Goal: Task Accomplishment & Management: Use online tool/utility

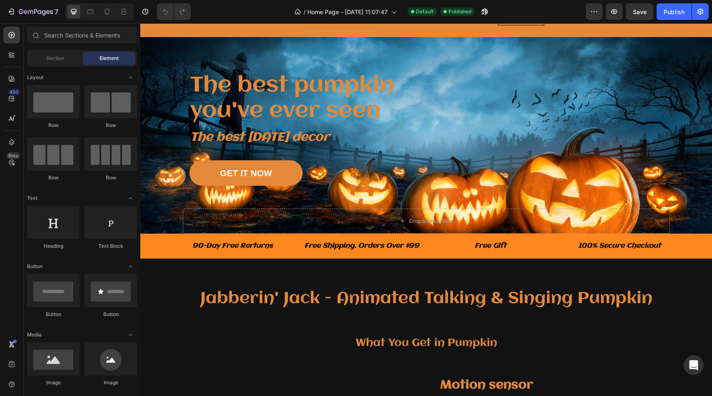
scroll to position [37, 0]
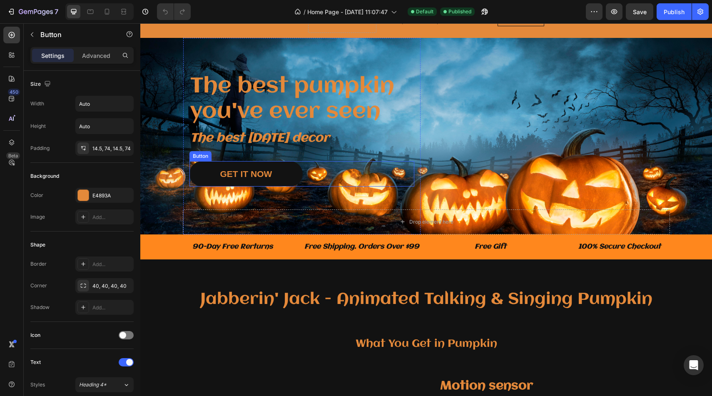
click at [292, 170] on link "GET IT NOW" at bounding box center [247, 173] width 114 height 25
click at [259, 180] on div "GET IT NOW" at bounding box center [246, 173] width 52 height 13
click at [274, 178] on link "GET IT NOW" at bounding box center [247, 173] width 114 height 25
click at [282, 178] on link "GET IT NOW" at bounding box center [247, 173] width 114 height 25
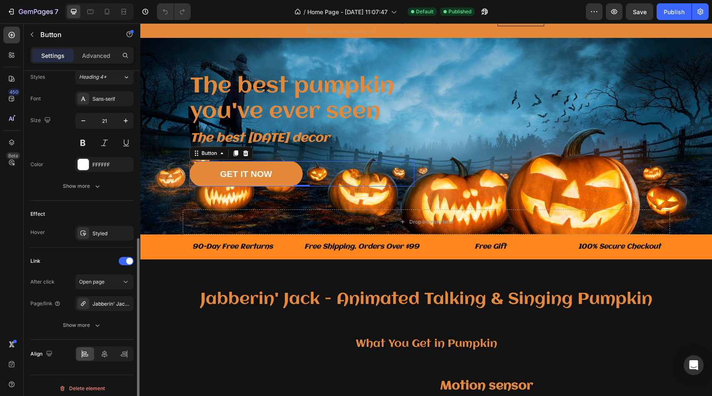
scroll to position [311, 0]
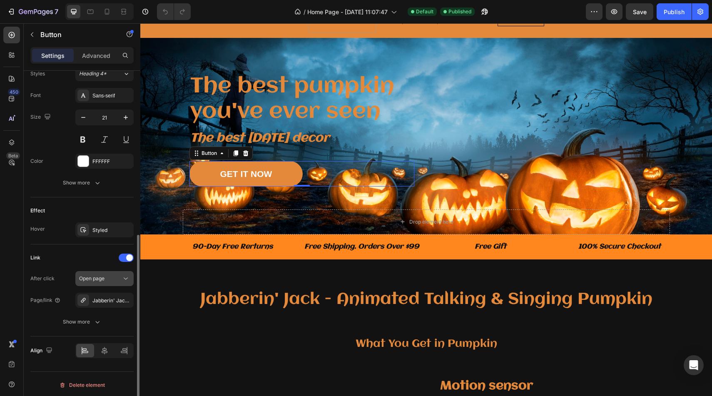
click at [105, 281] on div "Open page" at bounding box center [100, 278] width 42 height 7
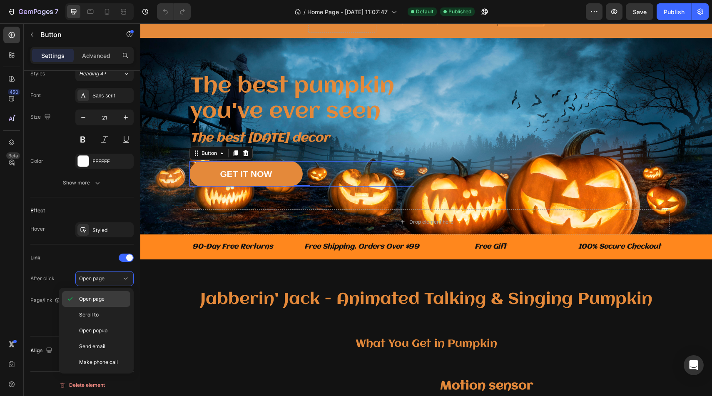
click at [111, 304] on div "Open page" at bounding box center [96, 299] width 68 height 16
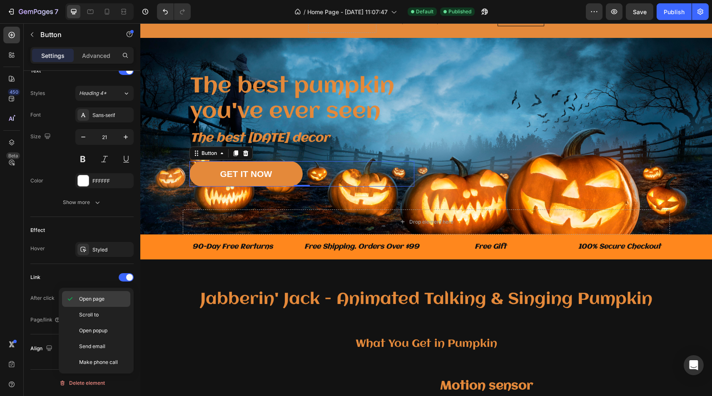
scroll to position [292, 0]
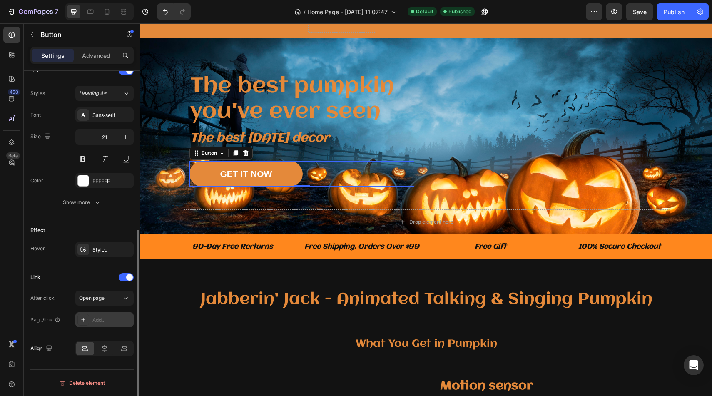
click at [112, 321] on div "Add..." at bounding box center [111, 320] width 39 height 7
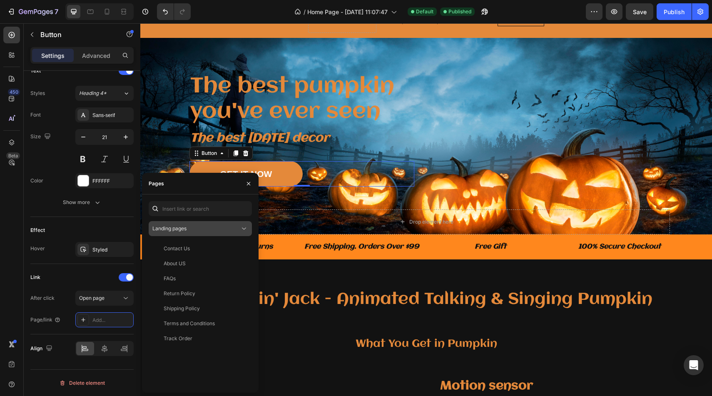
click at [214, 227] on div "Landing pages" at bounding box center [195, 228] width 87 height 7
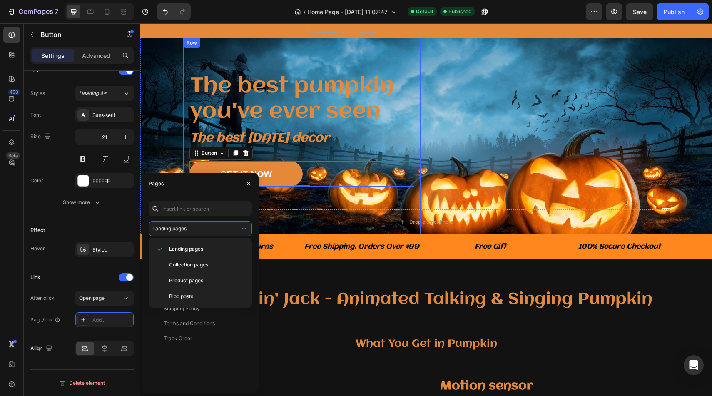
scroll to position [159, 0]
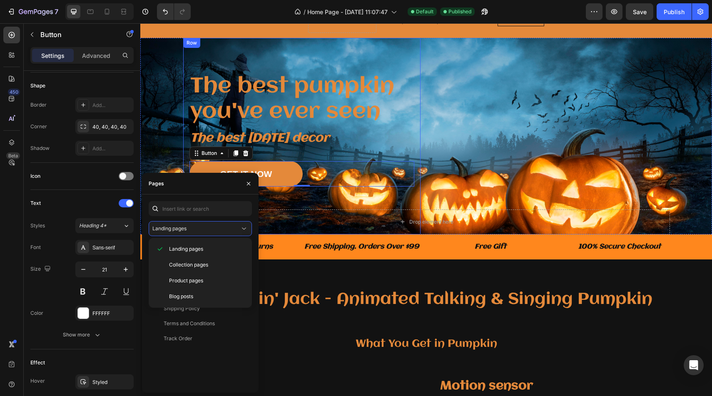
click at [290, 229] on div "The best pumpkin you've ever seen Heading The best [DATE] decor Text block GET …" at bounding box center [301, 136] width 237 height 197
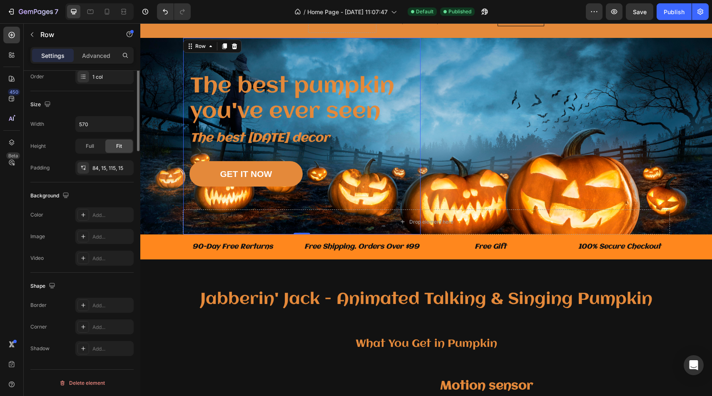
scroll to position [0, 0]
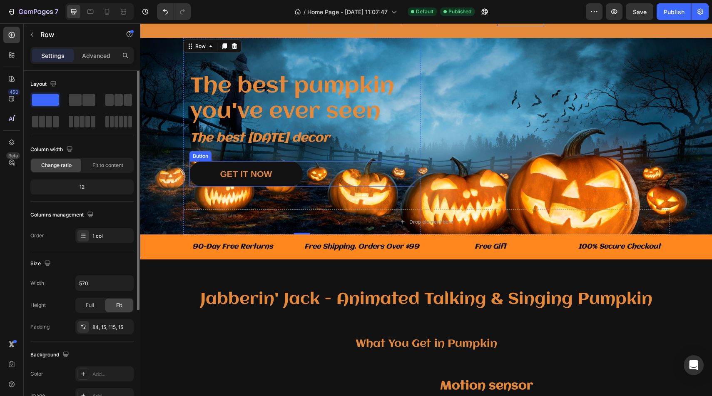
click at [279, 183] on button "GET IT NOW" at bounding box center [247, 173] width 114 height 25
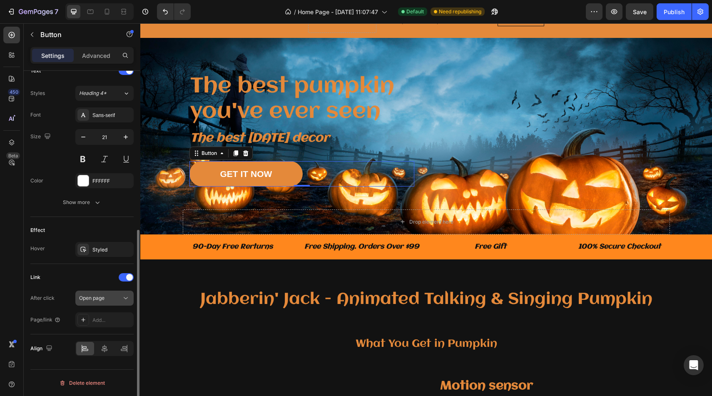
scroll to position [291, 0]
click at [103, 315] on div "Add..." at bounding box center [104, 320] width 58 height 15
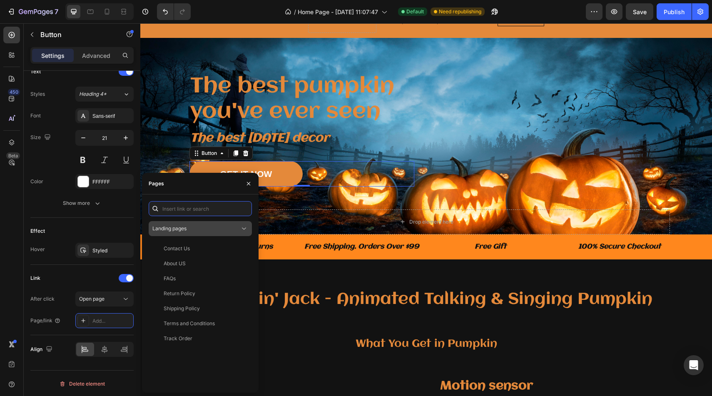
drag, startPoint x: 197, startPoint y: 212, endPoint x: 199, endPoint y: 229, distance: 17.2
click at [199, 229] on div "Landing pages Contact Us View About US View FAQs View Return Policy View Shippi…" at bounding box center [200, 293] width 103 height 185
click at [199, 229] on div "Landing pages" at bounding box center [195, 228] width 87 height 7
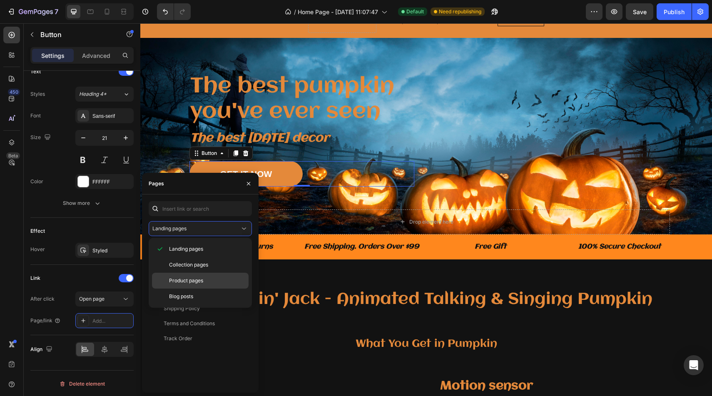
click at [200, 280] on span "Product pages" at bounding box center [186, 280] width 34 height 7
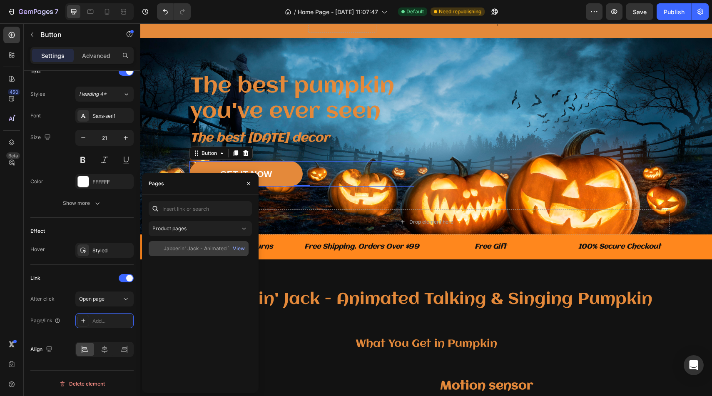
click at [217, 242] on div "Jabberin' Jack - Animated Talking & Singing Pumpkin View" at bounding box center [199, 248] width 100 height 15
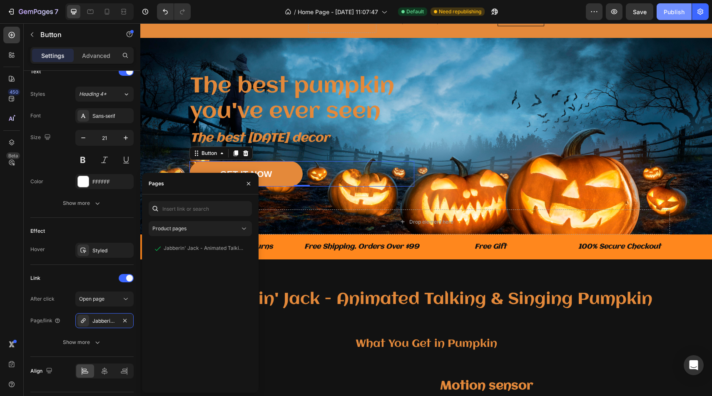
click at [674, 6] on button "Publish" at bounding box center [674, 11] width 35 height 17
